Goal: Navigation & Orientation: Understand site structure

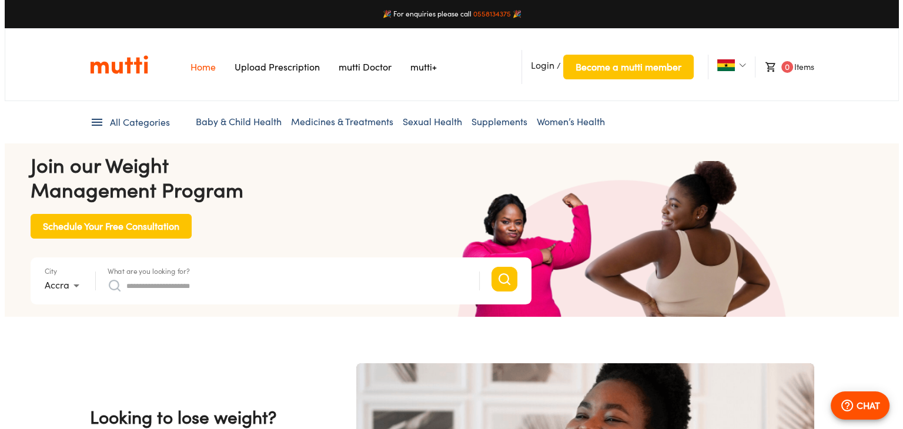
scroll to position [0, 1835]
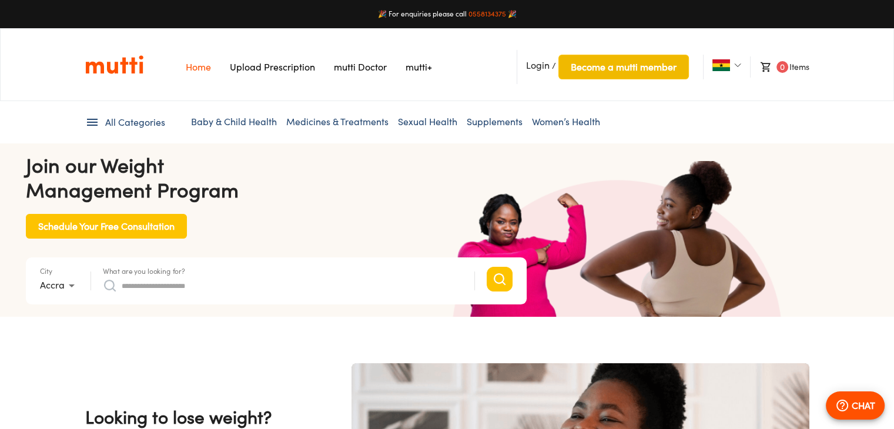
click at [576, 79] on button "Become a mutti member" at bounding box center [624, 67] width 131 height 25
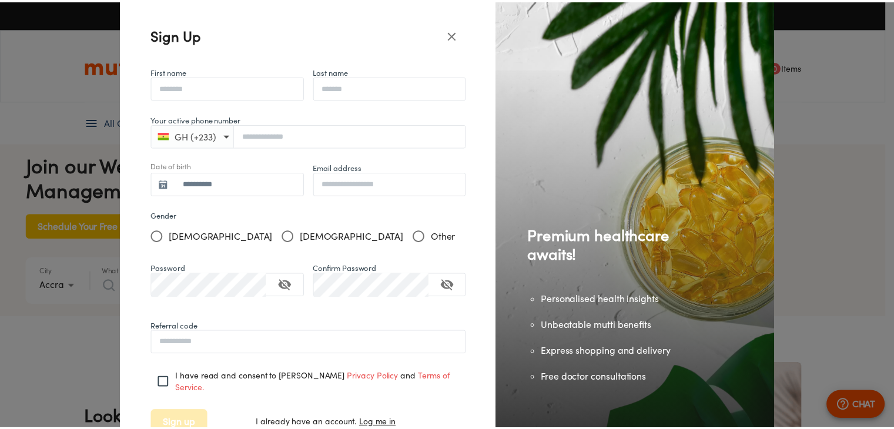
scroll to position [0, 2412]
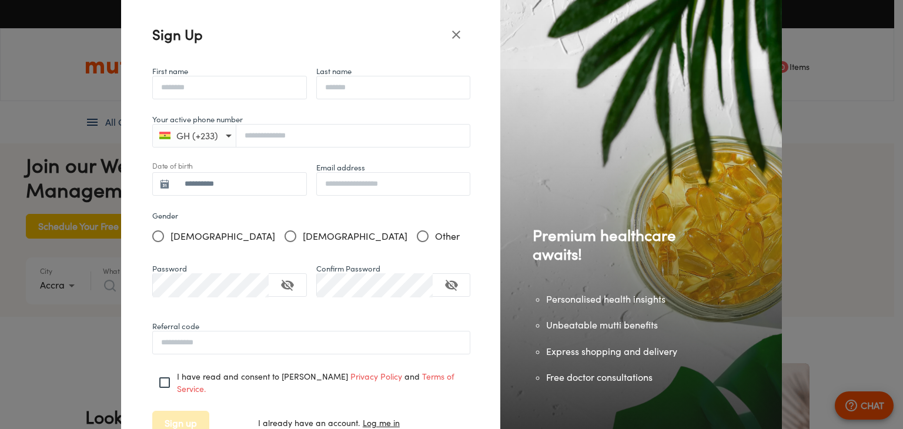
click at [452, 38] on icon "close" at bounding box center [456, 35] width 8 height 8
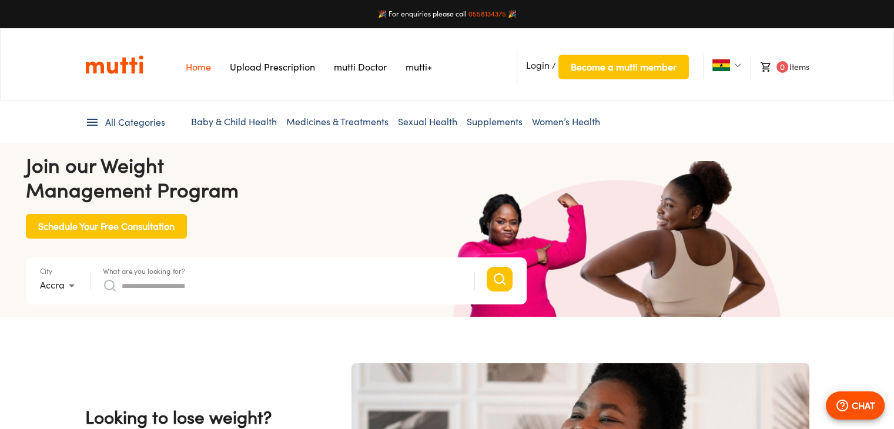
click at [437, 121] on link "Sexual Health" at bounding box center [427, 122] width 59 height 12
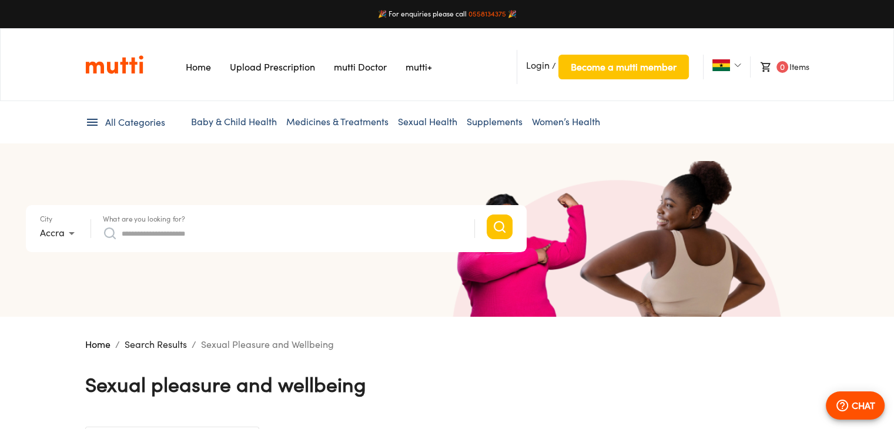
click at [488, 118] on link "Supplements" at bounding box center [495, 122] width 56 height 12
click at [566, 123] on link "Women’s Health" at bounding box center [566, 122] width 68 height 12
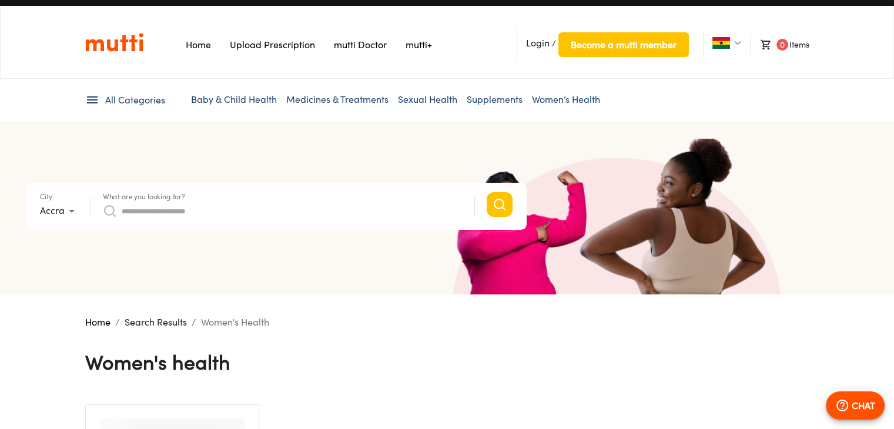
scroll to position [19, 0]
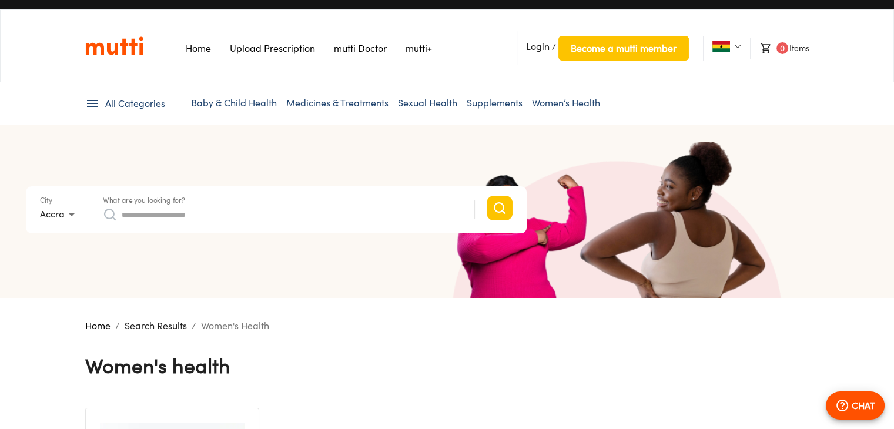
click at [310, 99] on link "Medicines & Treatments" at bounding box center [337, 103] width 102 height 12
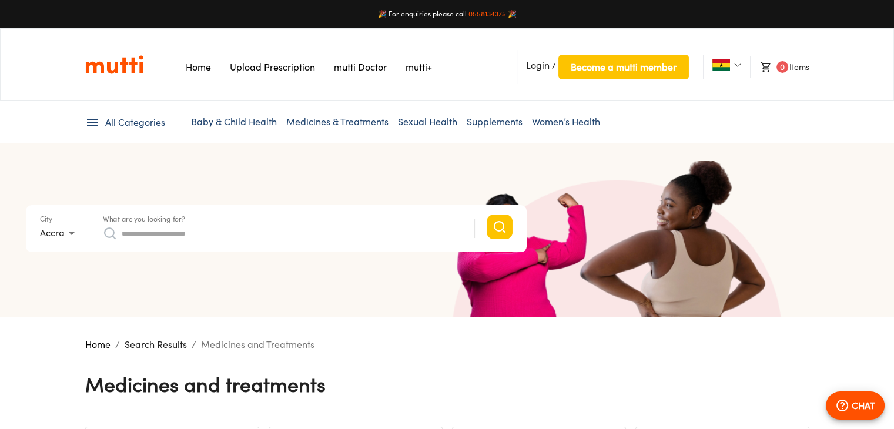
click at [207, 68] on link "Home" at bounding box center [198, 67] width 25 height 12
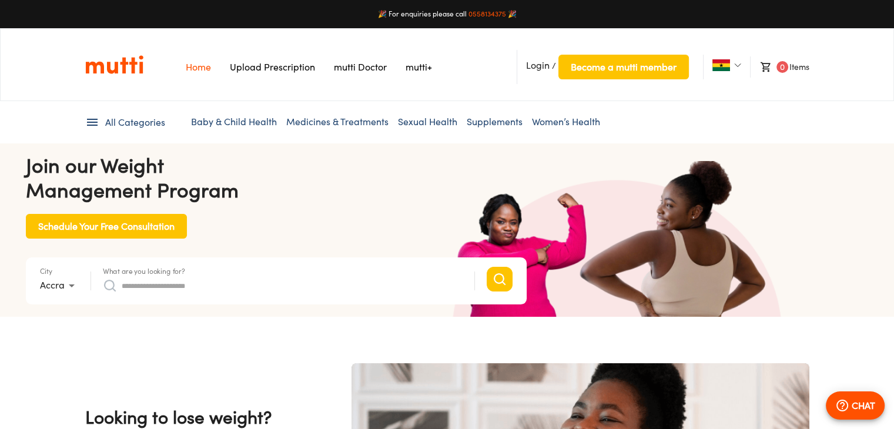
scroll to position [0, 306]
click at [364, 66] on link "mutti Doctor" at bounding box center [360, 67] width 53 height 12
click at [418, 70] on link "mutti+" at bounding box center [419, 67] width 26 height 12
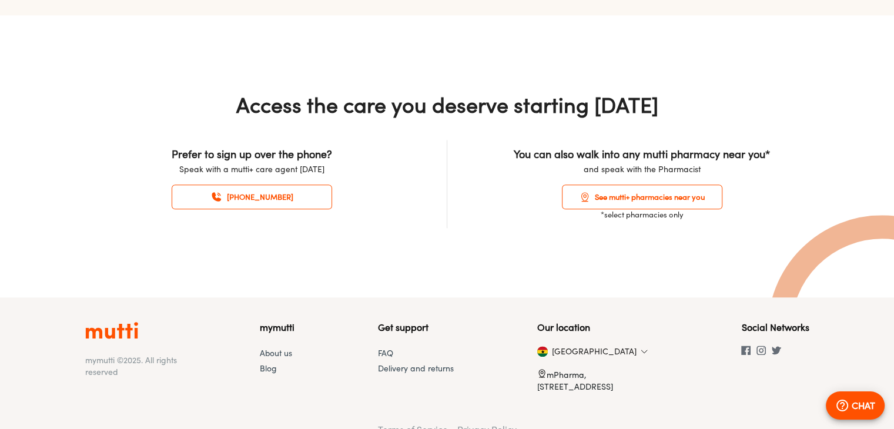
scroll to position [1337, 0]
